Goal: Task Accomplishment & Management: Manage account settings

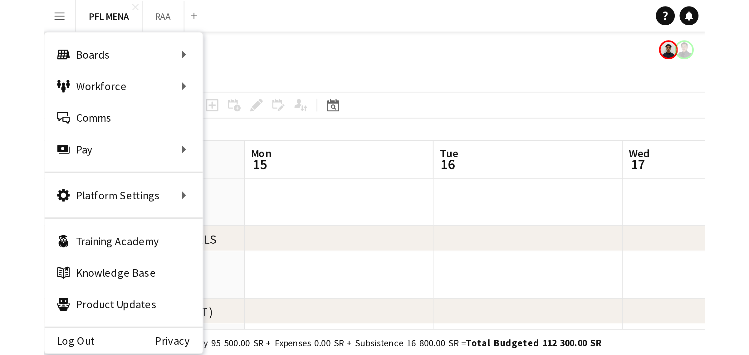
scroll to position [0, 219]
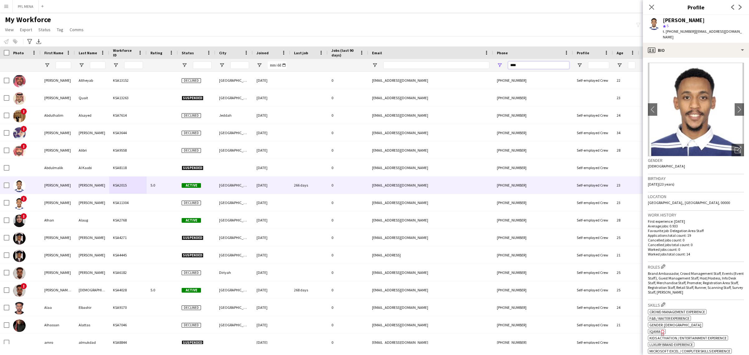
drag, startPoint x: 521, startPoint y: 66, endPoint x: 409, endPoint y: 47, distance: 113.0
click at [409, 47] on div "Workforce Details Workforce ID Rating Status" at bounding box center [338, 59] width 677 height 25
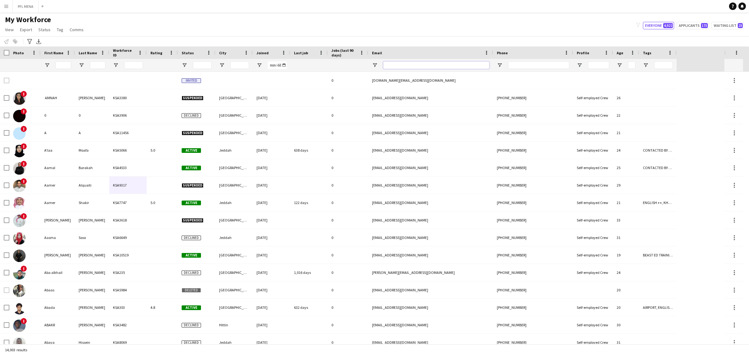
click at [394, 69] on input "Email Filter Input" at bounding box center [436, 65] width 106 height 7
paste input "**********"
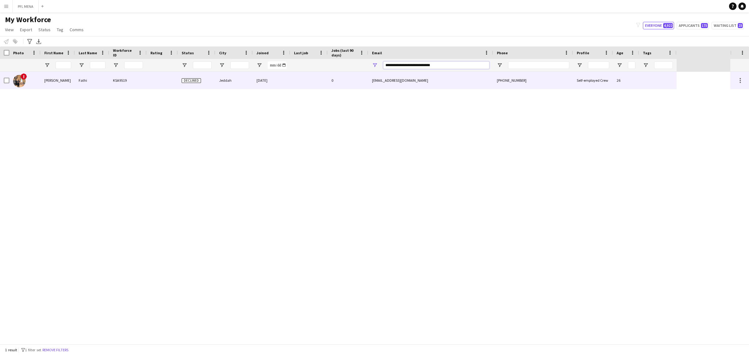
type input "**********"
click at [231, 74] on div "Jeddah" at bounding box center [233, 80] width 37 height 17
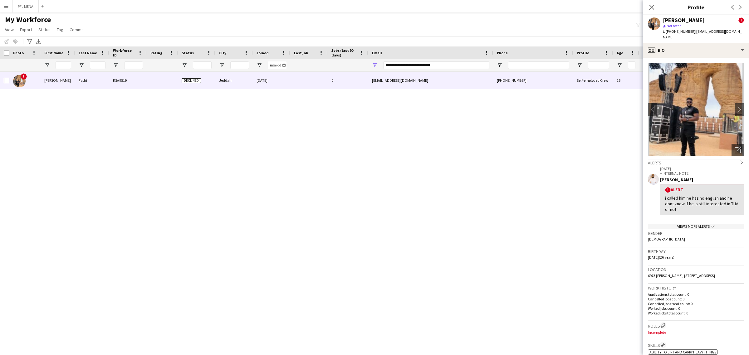
click at [675, 231] on h3 "Gender" at bounding box center [696, 234] width 96 height 6
click at [677, 224] on div "View 2 more alerts chevron-down" at bounding box center [696, 226] width 96 height 5
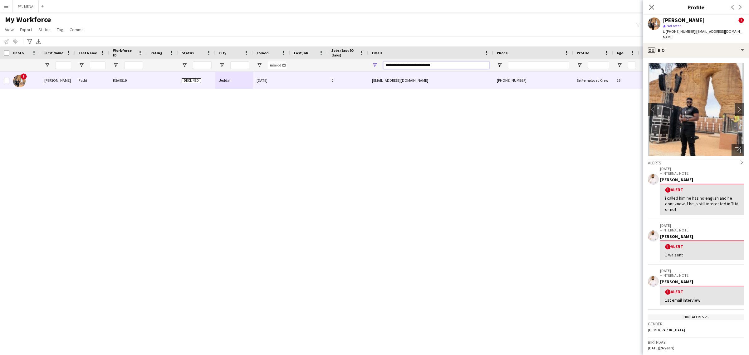
drag, startPoint x: 447, startPoint y: 66, endPoint x: 280, endPoint y: 48, distance: 167.4
click at [280, 48] on div "Workforce Details Workforce ID Rating Status" at bounding box center [338, 59] width 677 height 25
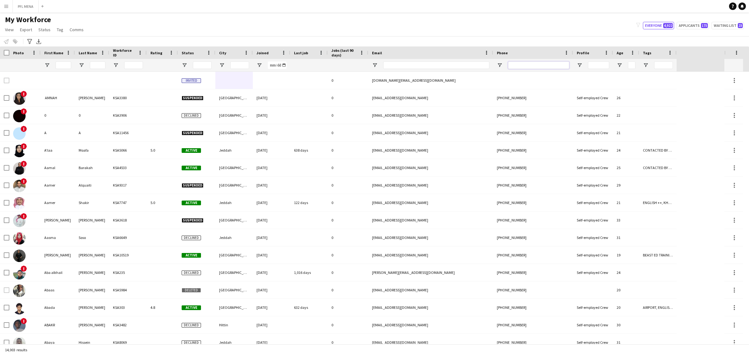
click at [532, 67] on input "Phone Filter Input" at bounding box center [538, 65] width 61 height 7
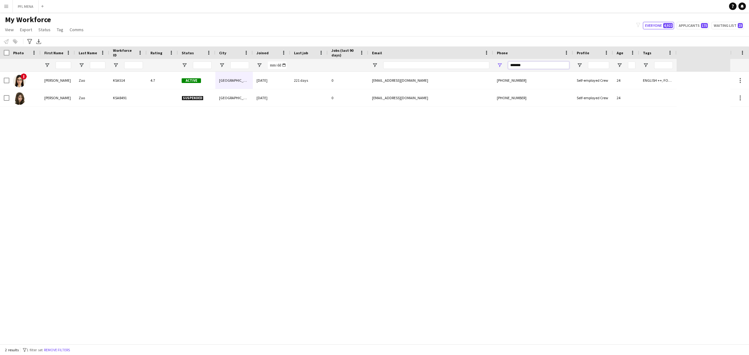
type input "*******"
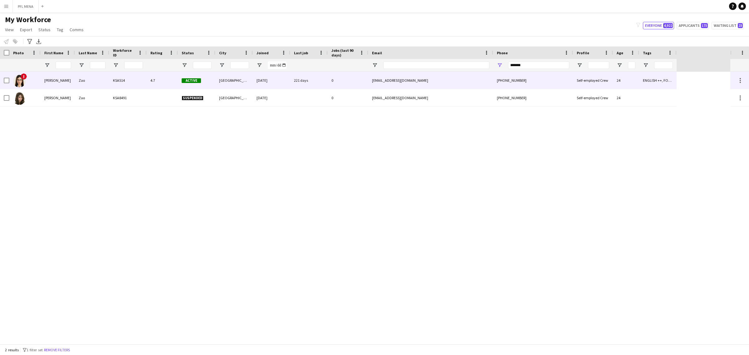
click at [178, 76] on div "Active" at bounding box center [196, 80] width 37 height 17
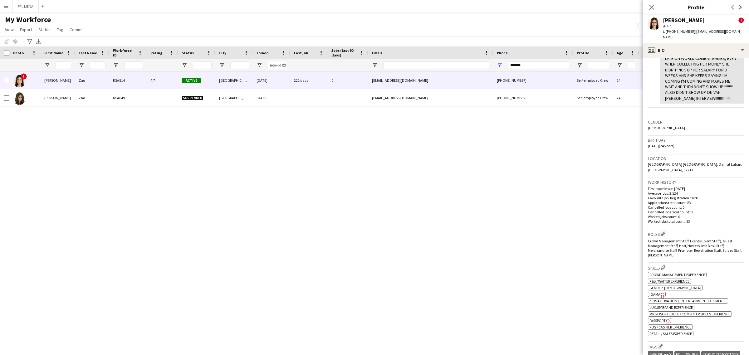
scroll to position [156, 0]
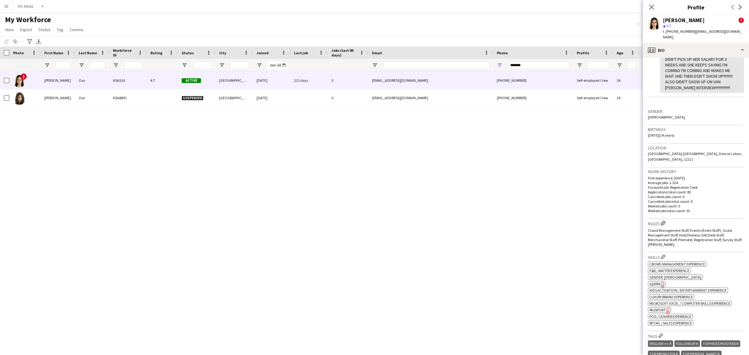
click at [663, 221] on app-icon "Edit crew company roles" at bounding box center [663, 223] width 4 height 4
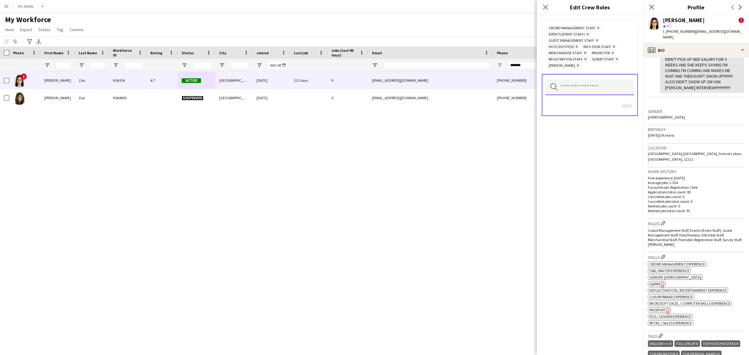
click at [598, 86] on input "text" at bounding box center [590, 88] width 89 height 16
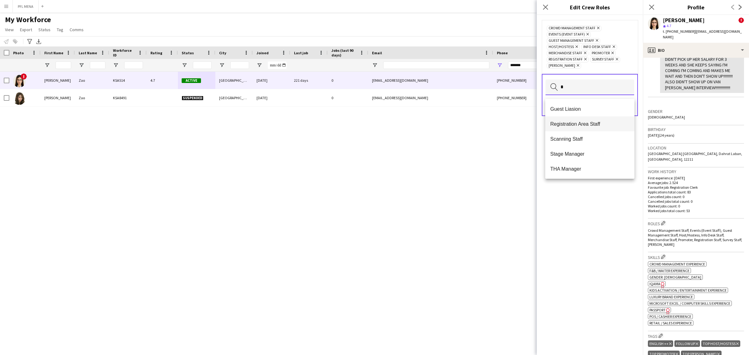
type input "*"
click at [582, 121] on span "Registration Area Staff" at bounding box center [589, 124] width 79 height 6
type input "*"
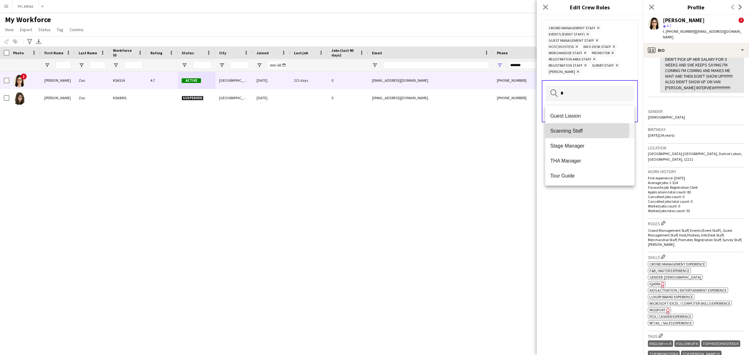
click at [582, 129] on span "Scanning Staff" at bounding box center [589, 131] width 79 height 6
type input "*"
click at [590, 159] on span "Brand Ambassador" at bounding box center [589, 161] width 79 height 6
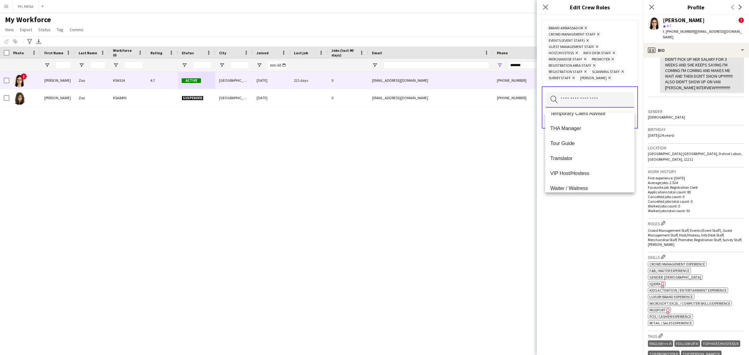
scroll to position [359, 0]
click at [580, 141] on mat-option "VIP Host/Hostess" at bounding box center [589, 138] width 89 height 15
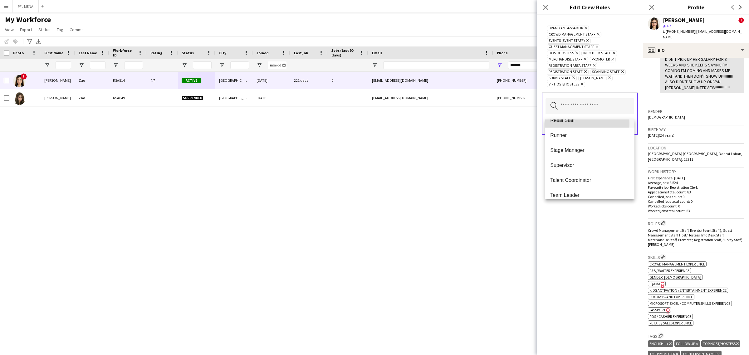
click at [569, 124] on mat-option "Retail Staff" at bounding box center [589, 120] width 89 height 15
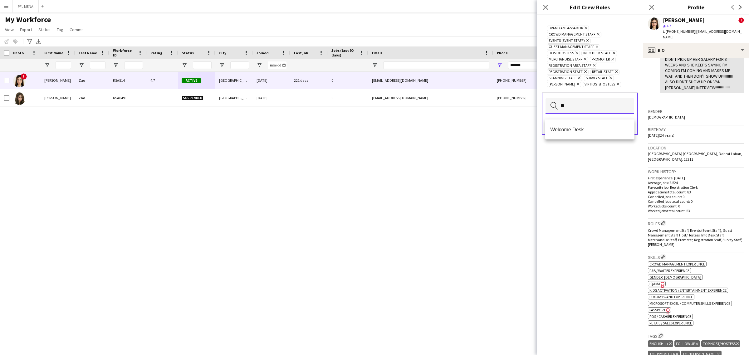
scroll to position [0, 0]
type input "*"
drag, startPoint x: 532, startPoint y: 13, endPoint x: 587, endPoint y: 206, distance: 200.7
click at [586, 212] on div "Brand Ambassador Remove Crowd Management Staff Remove Events (Event Staff) Remo…" at bounding box center [590, 185] width 106 height 340
click at [588, 107] on input "text" at bounding box center [590, 106] width 89 height 16
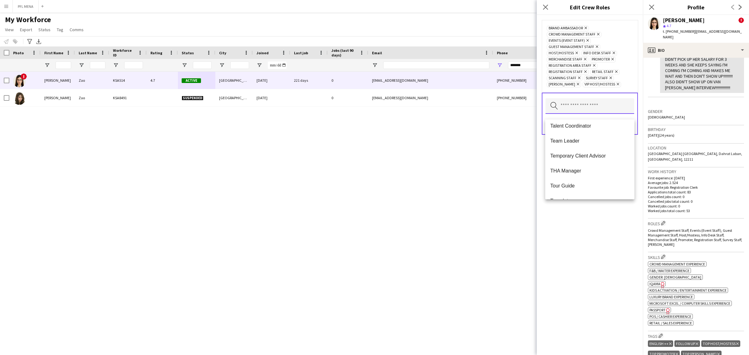
scroll to position [329, 0]
click at [593, 208] on div "Brand Ambassador Remove Crowd Management Staff Remove Events (Event Staff) Remo…" at bounding box center [590, 185] width 106 height 340
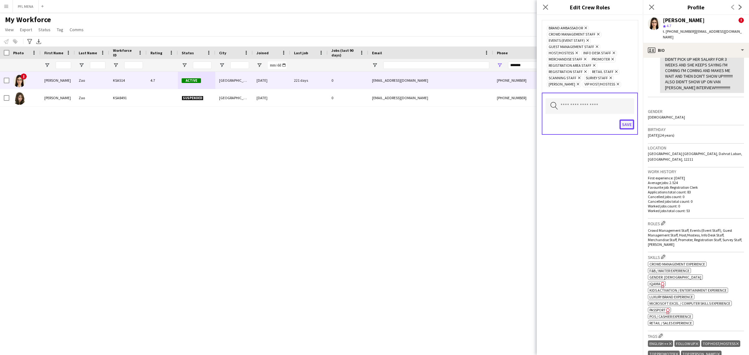
click at [621, 129] on button "Save" at bounding box center [627, 125] width 15 height 10
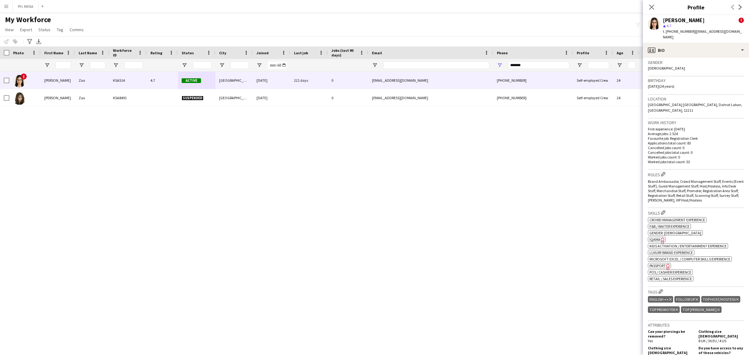
scroll to position [273, 0]
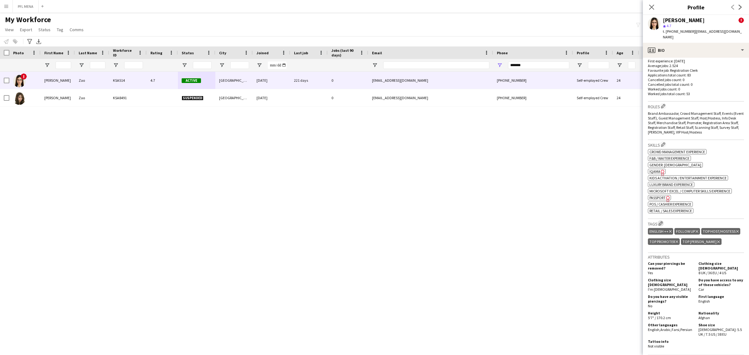
click at [661, 221] on app-icon "Edit crew company tags" at bounding box center [661, 223] width 4 height 4
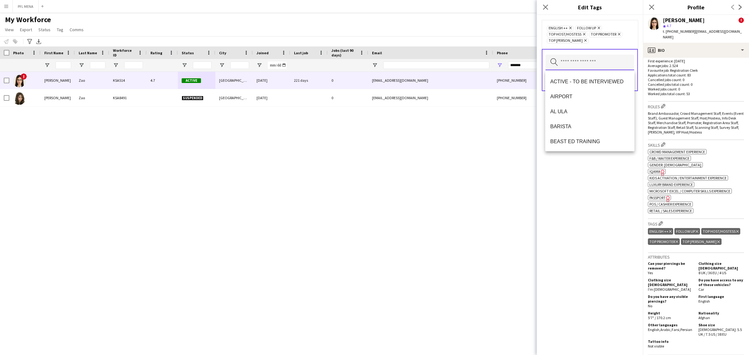
click at [585, 65] on input "text" at bounding box center [590, 63] width 89 height 16
drag, startPoint x: 601, startPoint y: 193, endPoint x: 606, endPoint y: 158, distance: 35.3
click at [601, 191] on div "ENGLISH ++ Remove FOLLOW UP Remove TOP HOST/HOSTESS Remove TOP PROMOTER Remove …" at bounding box center [590, 185] width 106 height 340
click at [713, 140] on div "Skills Edit crew company skills ok-circled2 background Layer 1 cross-circle-red…" at bounding box center [696, 179] width 96 height 79
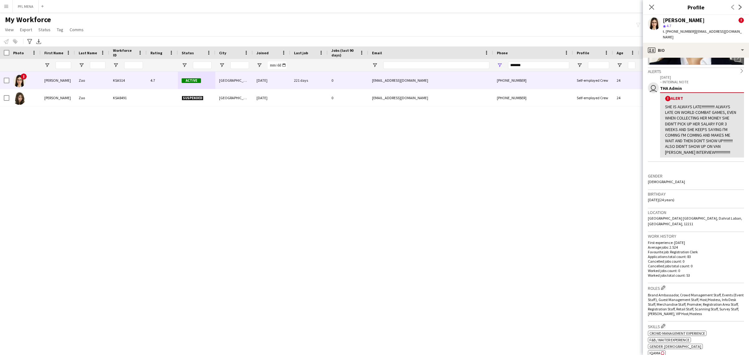
scroll to position [0, 0]
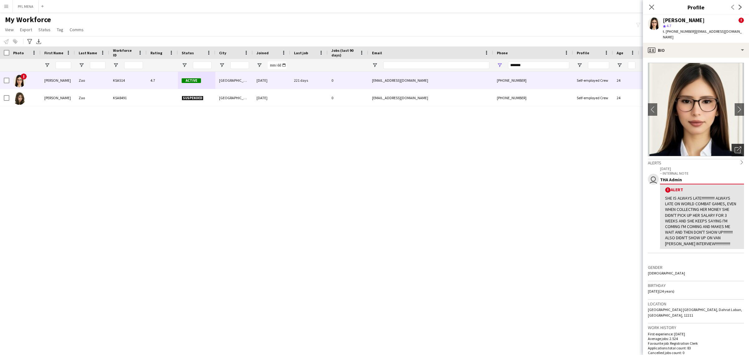
click at [735, 147] on icon "Open photos pop-in" at bounding box center [738, 150] width 7 height 7
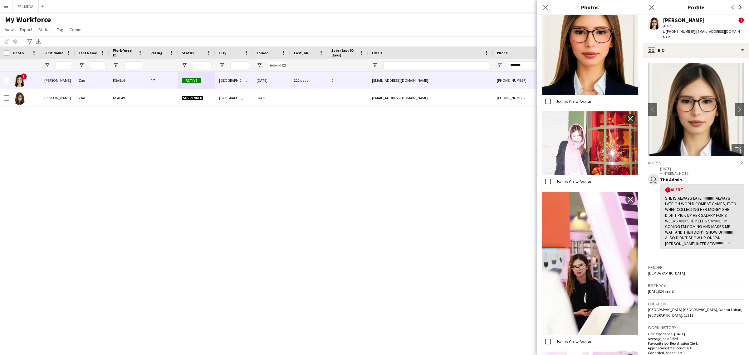
scroll to position [166, 0]
click at [546, 6] on icon "Close pop-in" at bounding box center [546, 7] width 6 height 6
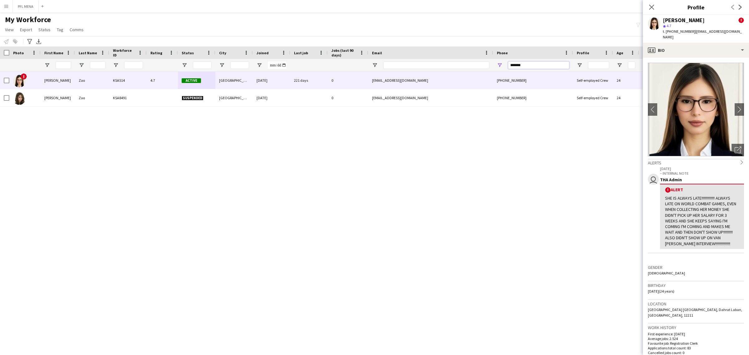
drag, startPoint x: 533, startPoint y: 65, endPoint x: 429, endPoint y: 55, distance: 103.8
click at [429, 55] on div "Workforce Details Workforce ID Rating Status" at bounding box center [338, 59] width 677 height 25
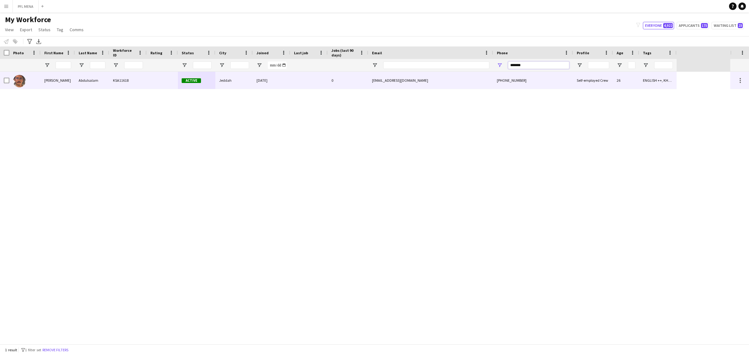
type input "*******"
click at [147, 72] on div at bounding box center [162, 80] width 31 height 17
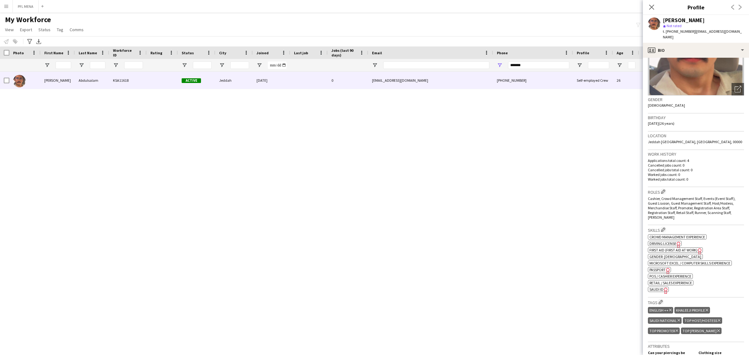
scroll to position [22, 0]
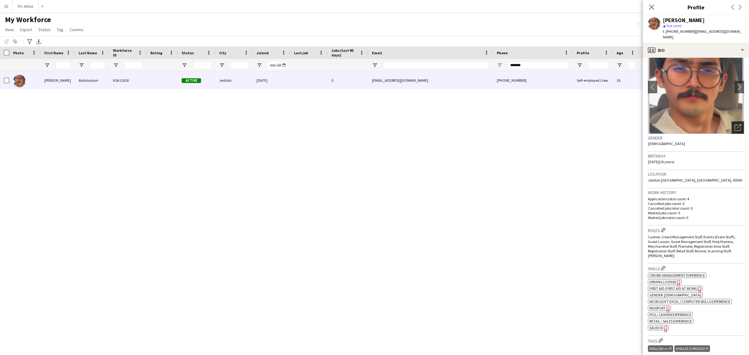
click at [735, 124] on icon "Open photos pop-in" at bounding box center [738, 127] width 7 height 7
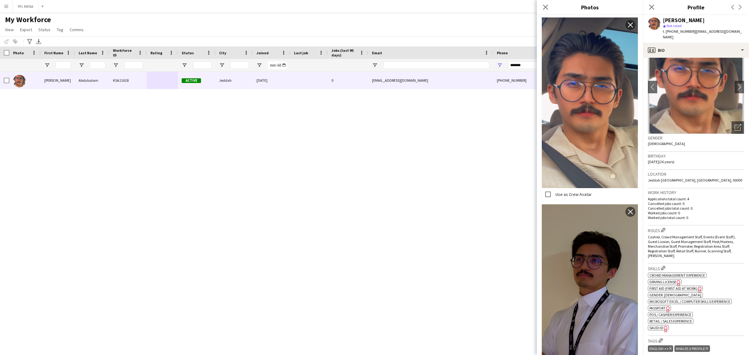
scroll to position [275, 0]
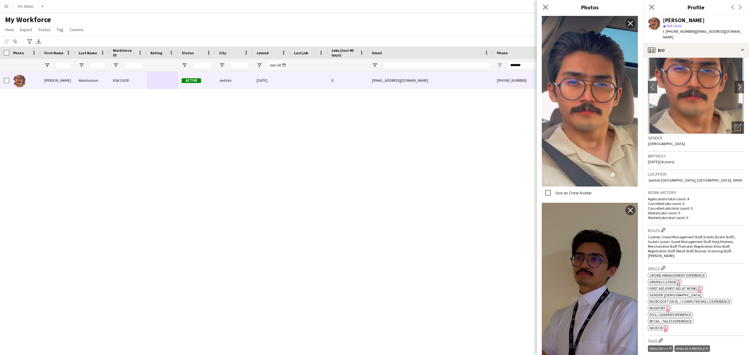
click at [717, 171] on h3 "Location" at bounding box center [696, 174] width 96 height 6
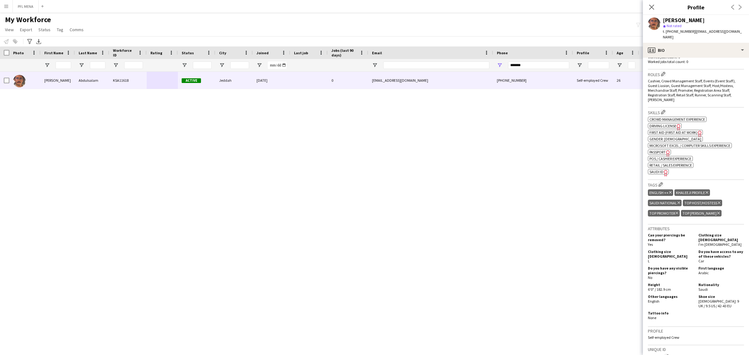
scroll to position [101, 0]
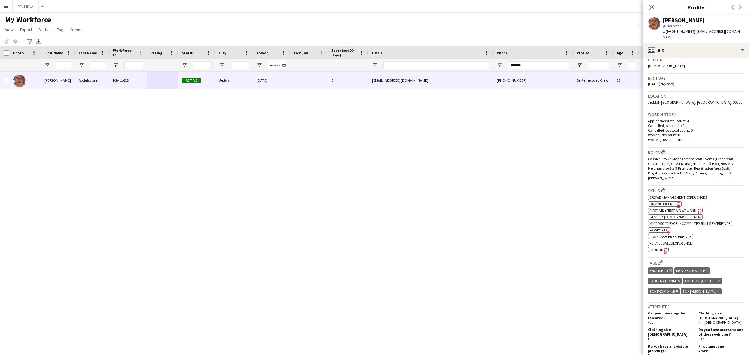
click at [664, 150] on app-icon "Edit crew company roles" at bounding box center [663, 152] width 4 height 4
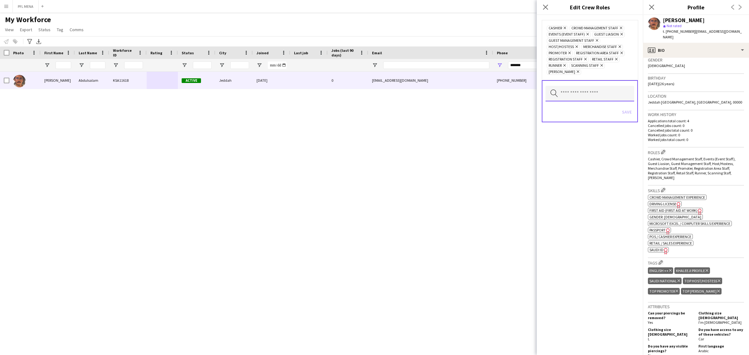
click at [592, 86] on input "text" at bounding box center [590, 94] width 89 height 16
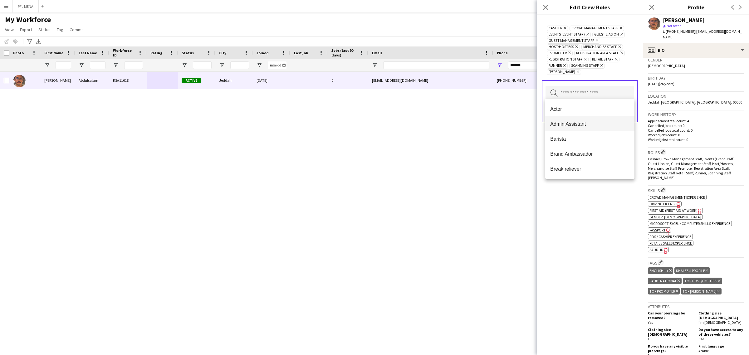
type input "*"
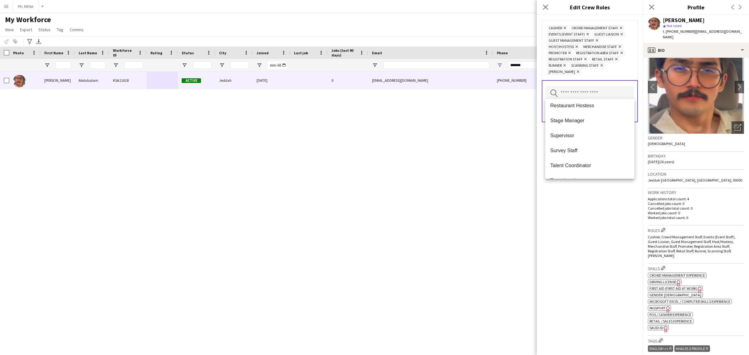
scroll to position [110, 0]
drag, startPoint x: 576, startPoint y: 210, endPoint x: 592, endPoint y: 163, distance: 49.1
click at [577, 208] on div "Cashier Remove Crowd Management Staff Remove Events (Event Staff) Remove Guest …" at bounding box center [590, 185] width 106 height 340
click at [704, 140] on div "Gender Male" at bounding box center [696, 143] width 96 height 18
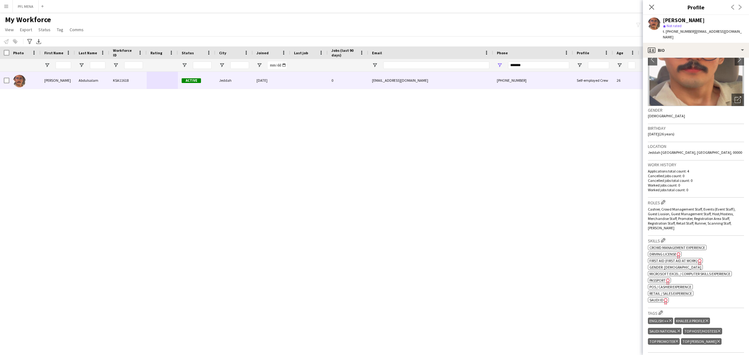
scroll to position [62, 0]
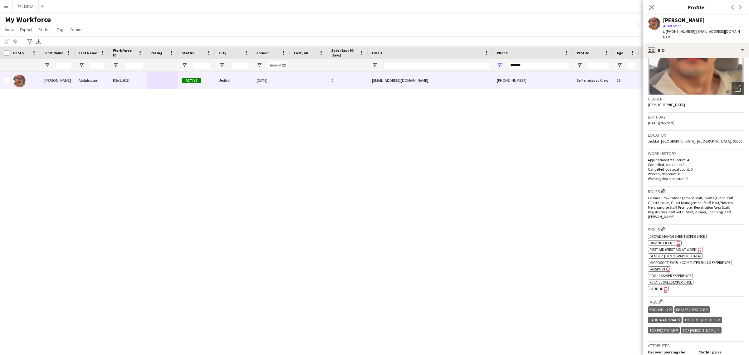
click at [663, 189] on app-icon "Edit crew company roles" at bounding box center [663, 191] width 4 height 4
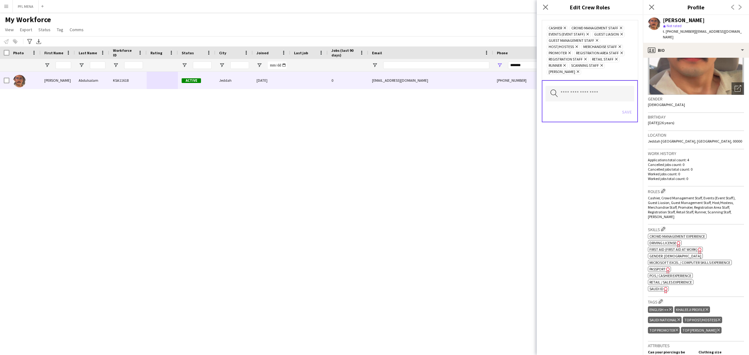
click at [706, 210] on div "Cashier, Crowd Management Staff, Events (Event Staff), Guest Liasion, Guest Man…" at bounding box center [696, 207] width 96 height 23
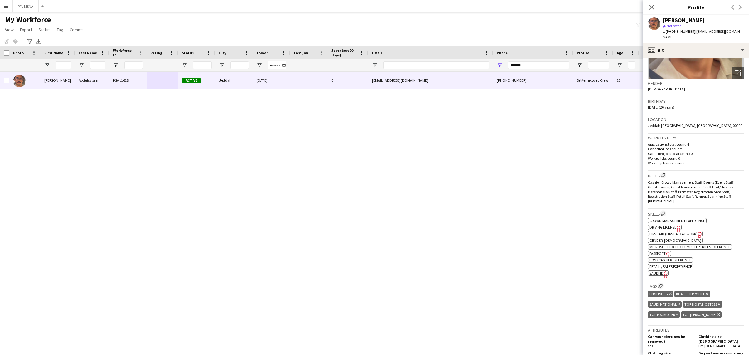
scroll to position [78, 0]
